Goal: Task Accomplishment & Management: Manage account settings

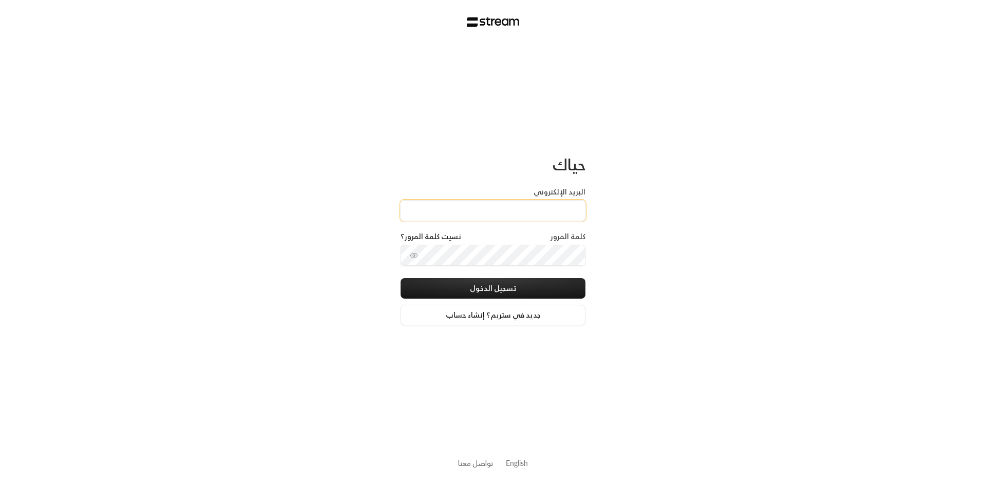
drag, startPoint x: 0, startPoint y: 0, endPoint x: 502, endPoint y: 211, distance: 544.7
click at [502, 211] on input "البريد الإلكتروني" at bounding box center [492, 210] width 185 height 21
type input "[EMAIL_ADDRESS][DOMAIN_NAME]"
click at [481, 267] on div "كلمة المرور نسيت كلمة المرور؟" at bounding box center [492, 255] width 185 height 47
click at [486, 283] on button "تسجيل الدخول" at bounding box center [492, 288] width 185 height 21
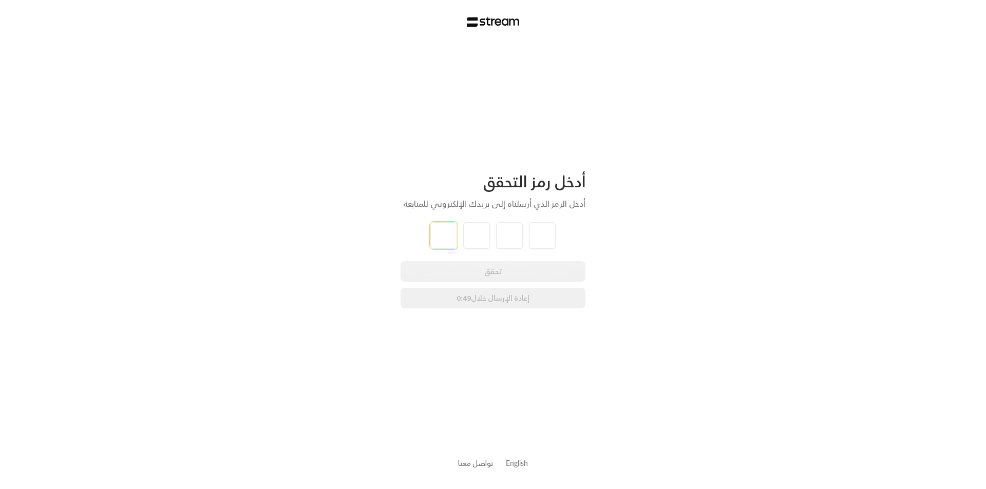
type input "2"
type input "7"
type input "4"
type input "7"
